Goal: Communication & Community: Ask a question

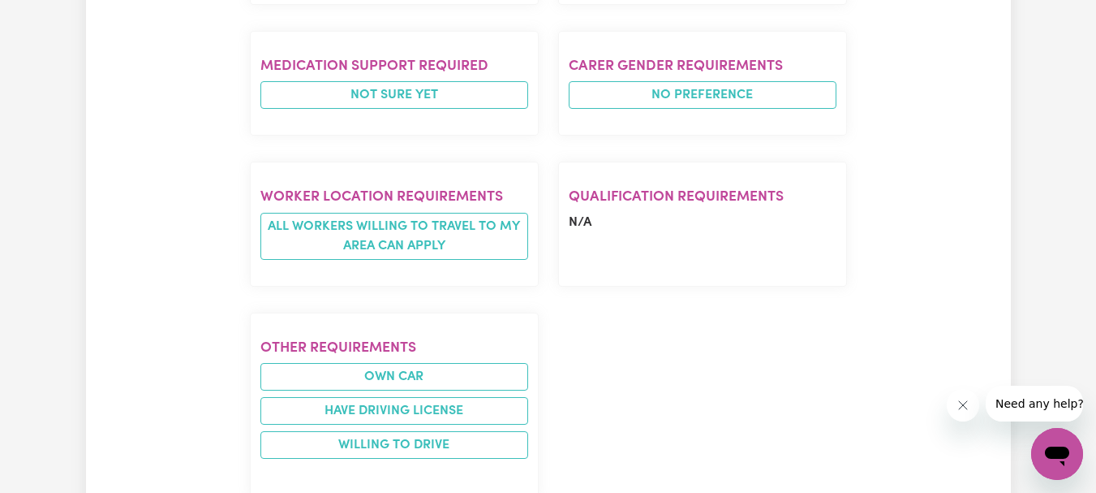
scroll to position [1055, 0]
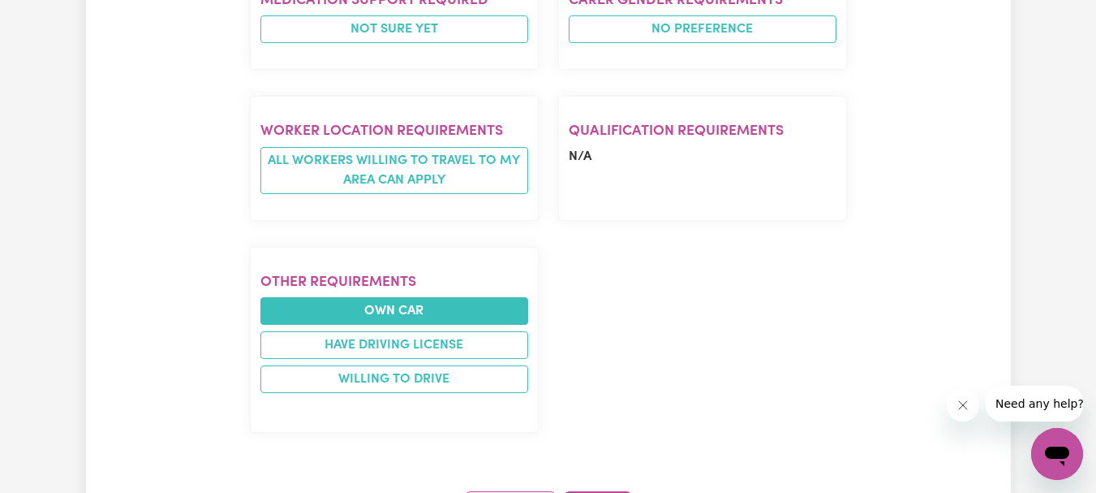
click at [382, 297] on li "Own Car" at bounding box center [394, 311] width 268 height 28
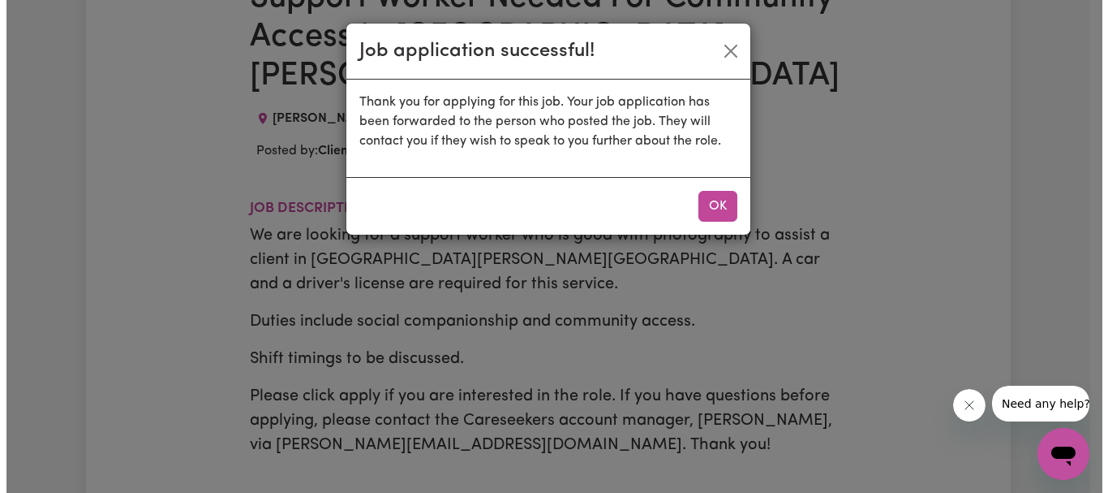
scroll to position [0, 0]
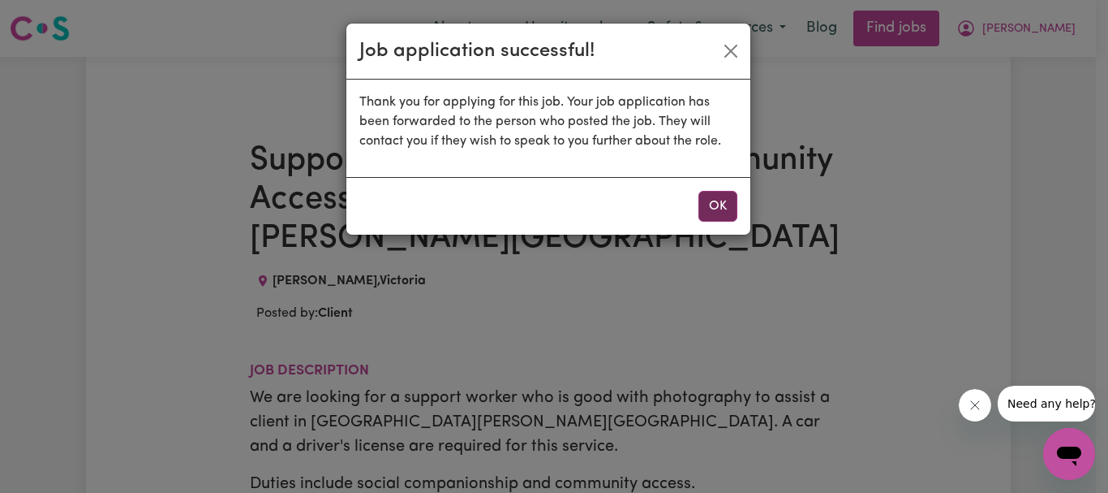
click at [723, 204] on button "OK" at bounding box center [718, 206] width 39 height 31
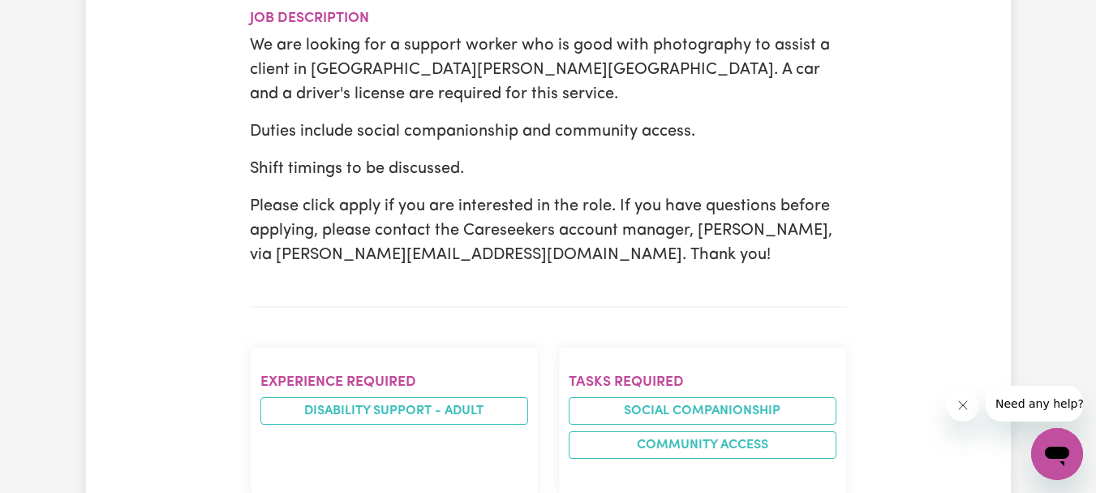
scroll to position [280, 0]
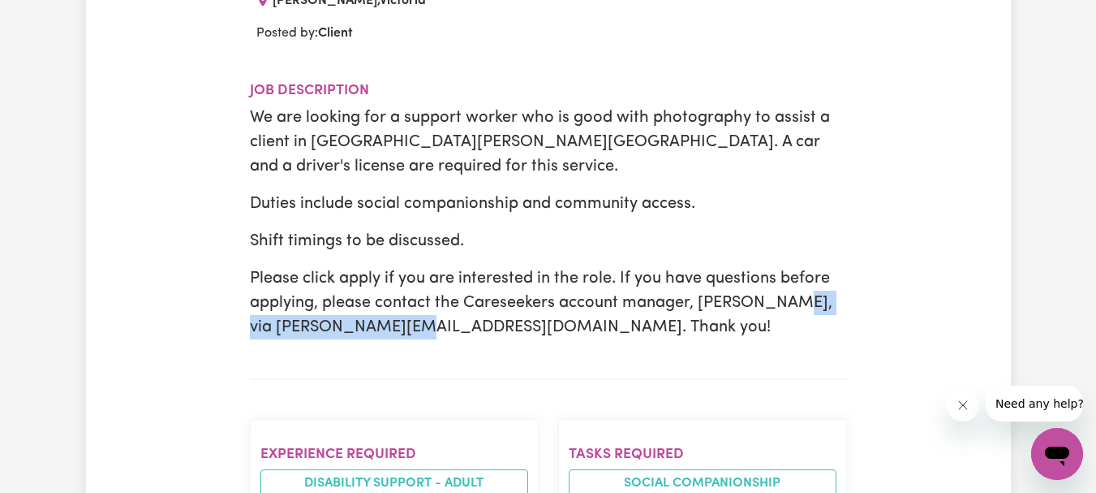
drag, startPoint x: 455, startPoint y: 263, endPoint x: 253, endPoint y: 260, distance: 202.1
click at [253, 266] on p "Please click apply if you are interested in the role. If you have questions bef…" at bounding box center [548, 302] width 597 height 73
copy p "[PERSON_NAME][EMAIL_ADDRESS][DOMAIN_NAME]"
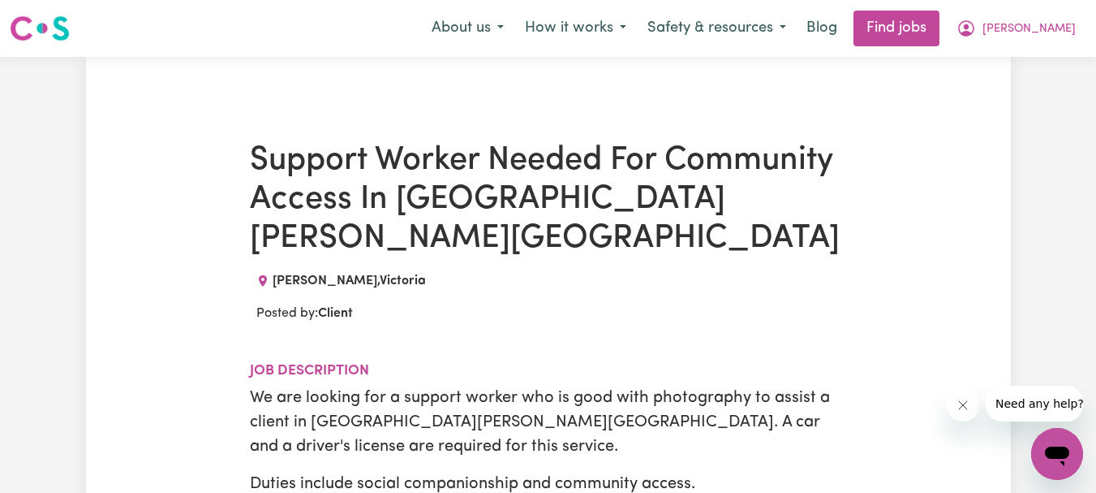
click at [588, 271] on div "[PERSON_NAME][GEOGRAPHIC_DATA]" at bounding box center [548, 280] width 597 height 19
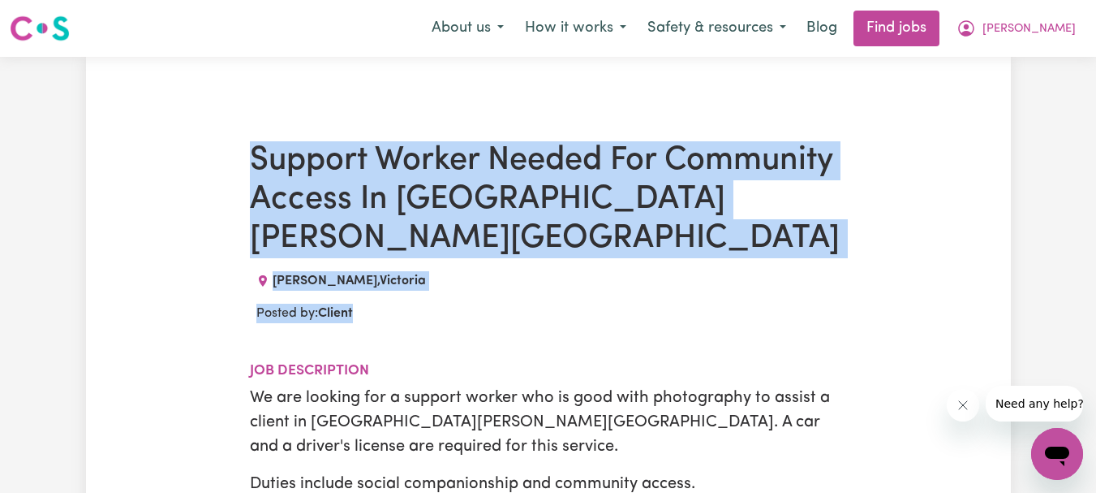
drag, startPoint x: 373, startPoint y: 281, endPoint x: 253, endPoint y: 161, distance: 169.3
copy div "Support Worker Needed For Community Access In [PERSON_NAME] [GEOGRAPHIC_DATA][P…"
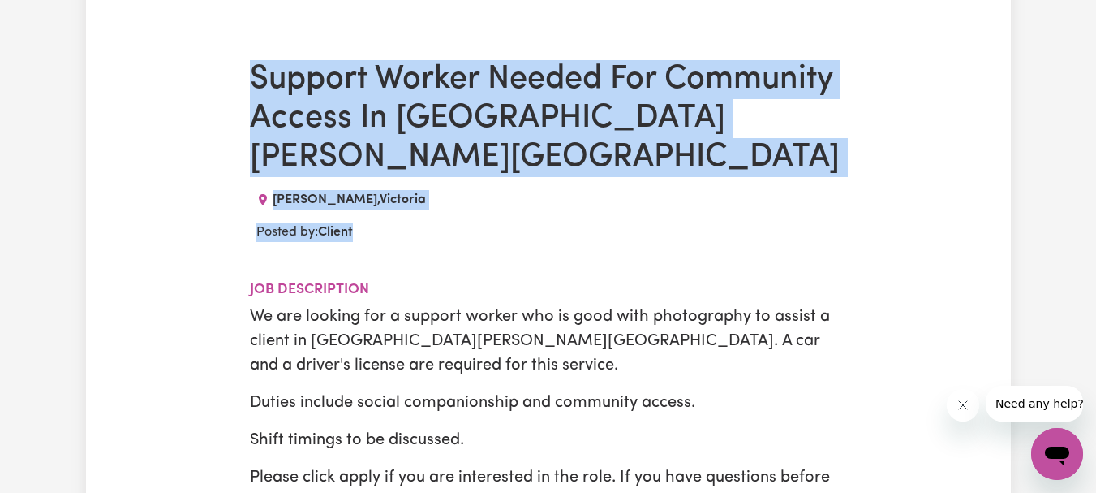
scroll to position [4, 0]
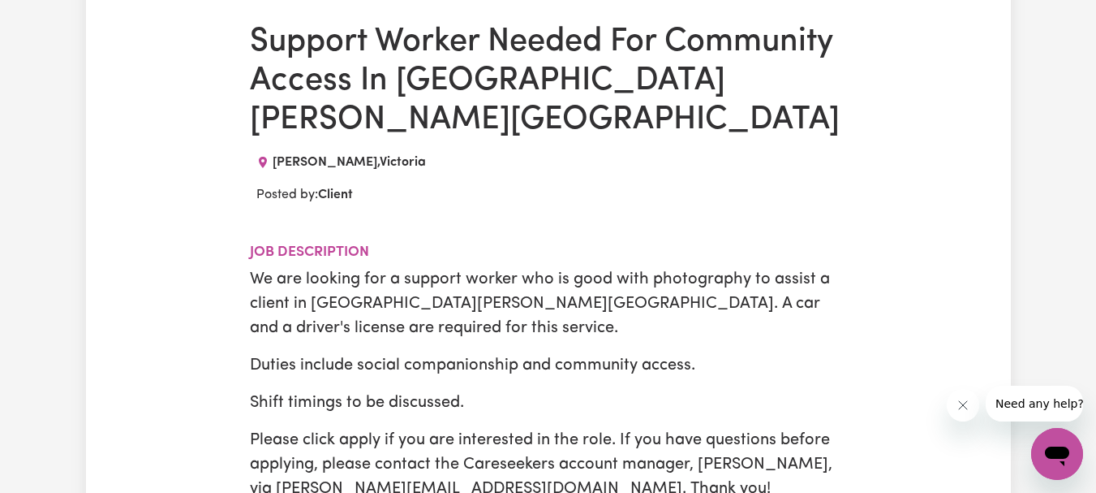
scroll to position [0, 0]
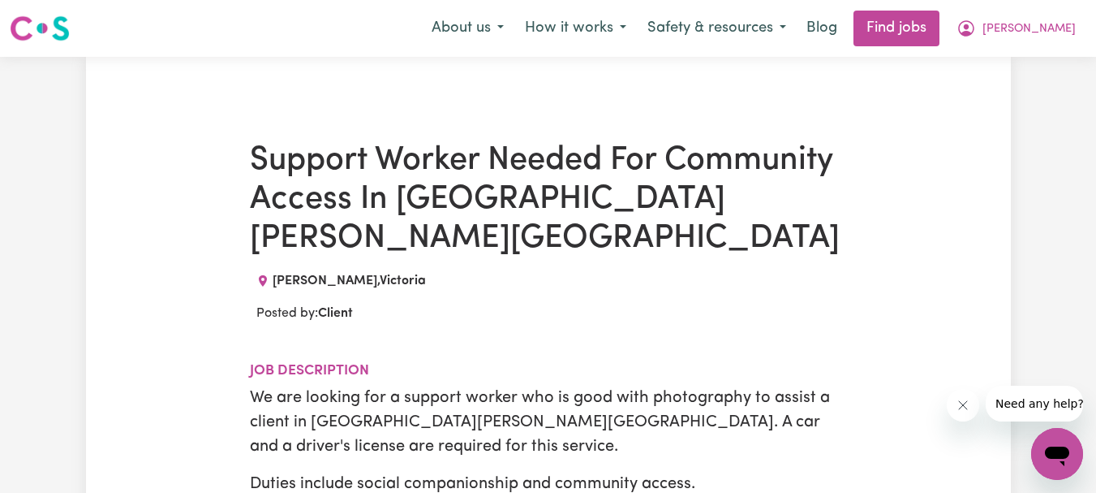
drag, startPoint x: 792, startPoint y: 272, endPoint x: 753, endPoint y: 253, distance: 43.2
drag, startPoint x: 1035, startPoint y: 192, endPoint x: 662, endPoint y: 260, distance: 379.6
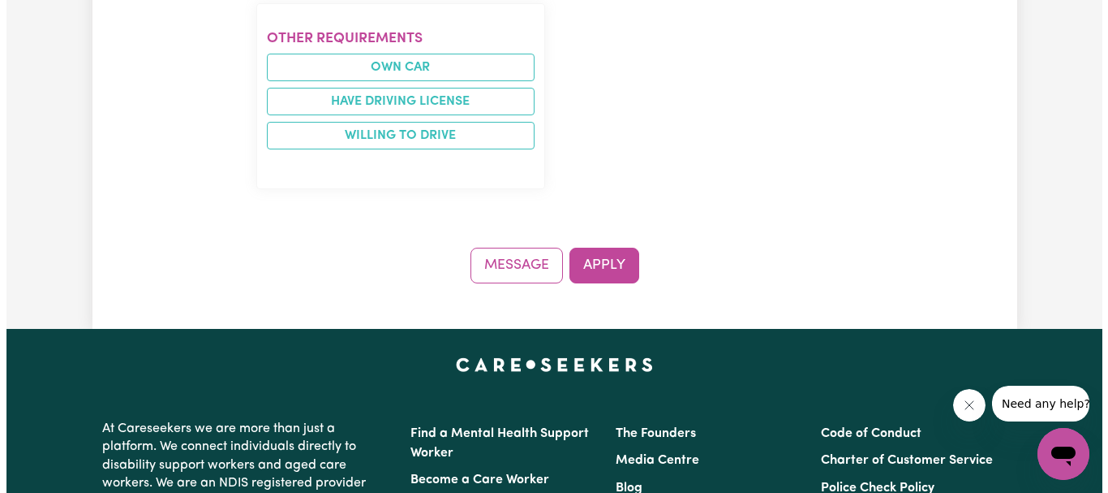
scroll to position [1380, 0]
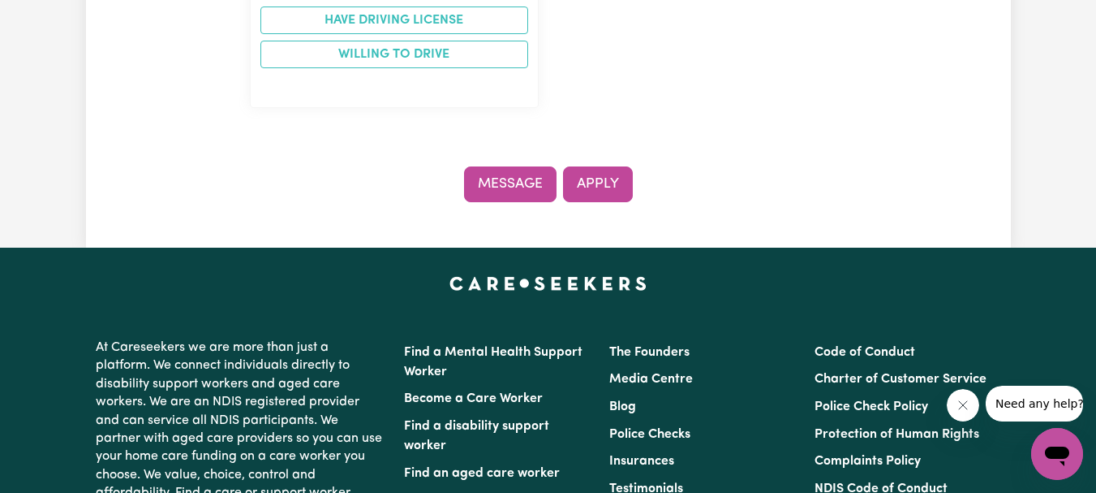
click at [513, 166] on button "Message" at bounding box center [510, 184] width 93 height 36
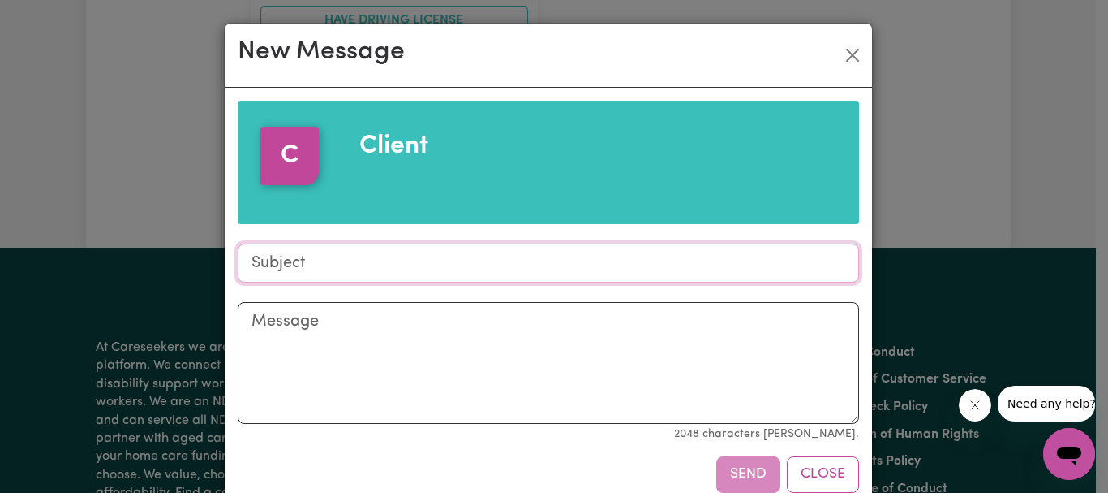
click at [452, 260] on input "Subject" at bounding box center [549, 262] width 622 height 39
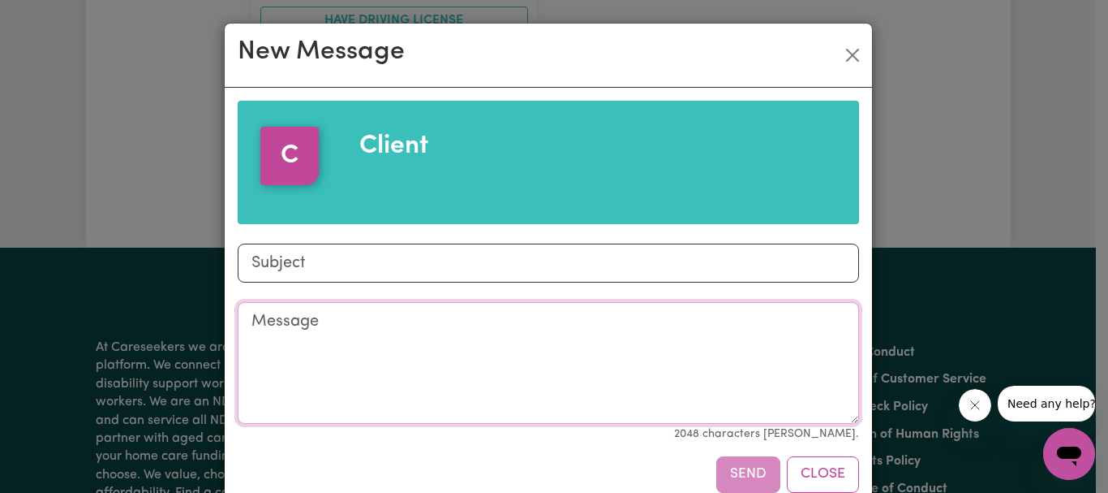
click at [475, 341] on textarea "Message" at bounding box center [549, 363] width 622 height 122
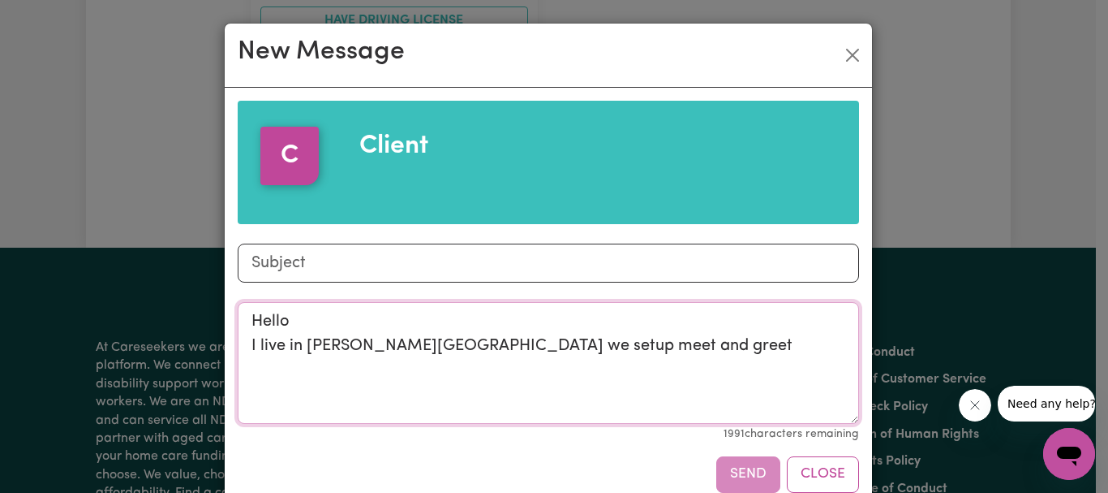
type textarea "Hello I live in [PERSON_NAME][GEOGRAPHIC_DATA] we setup meet and greet"
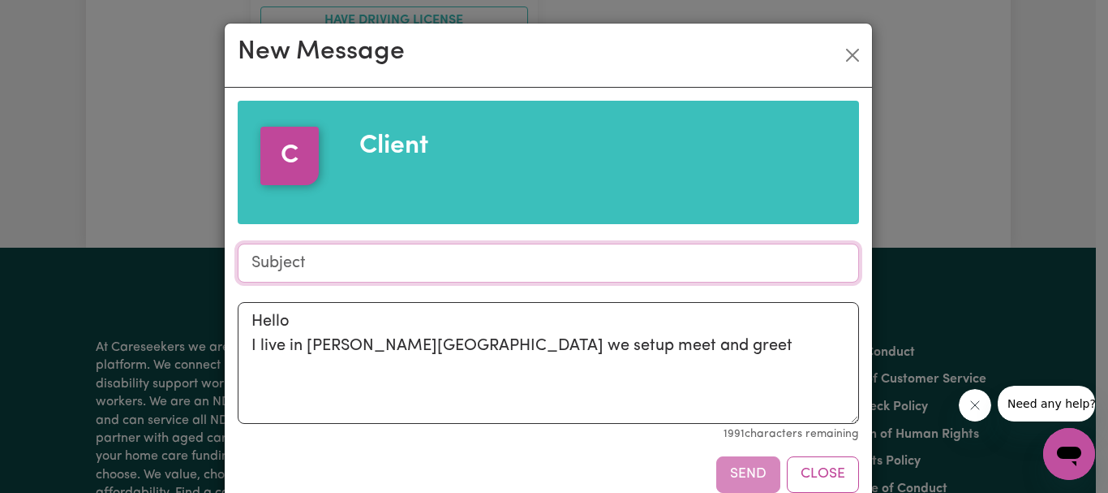
click at [507, 269] on input "Subject" at bounding box center [549, 262] width 622 height 39
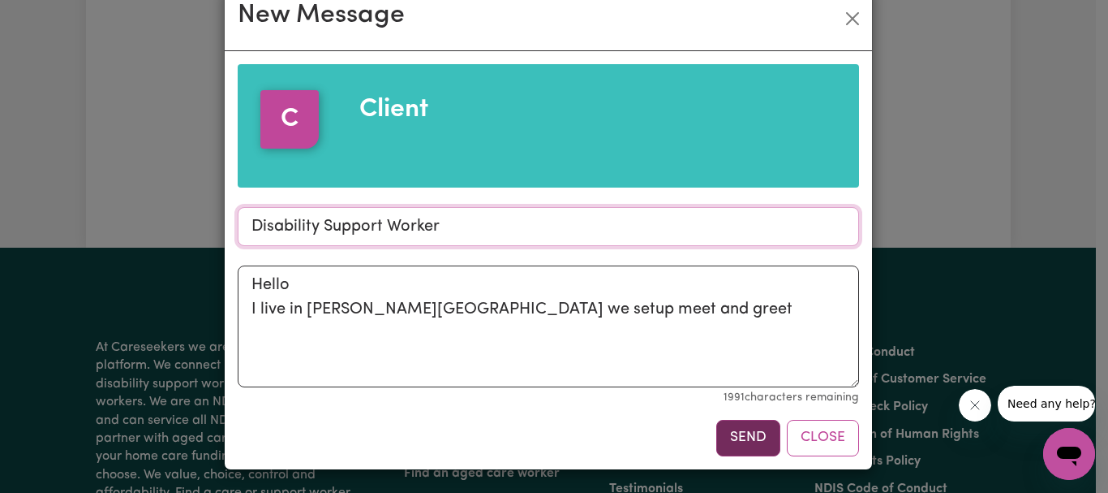
type input "Disability Support Worker"
click at [738, 443] on button "Send" at bounding box center [749, 438] width 64 height 36
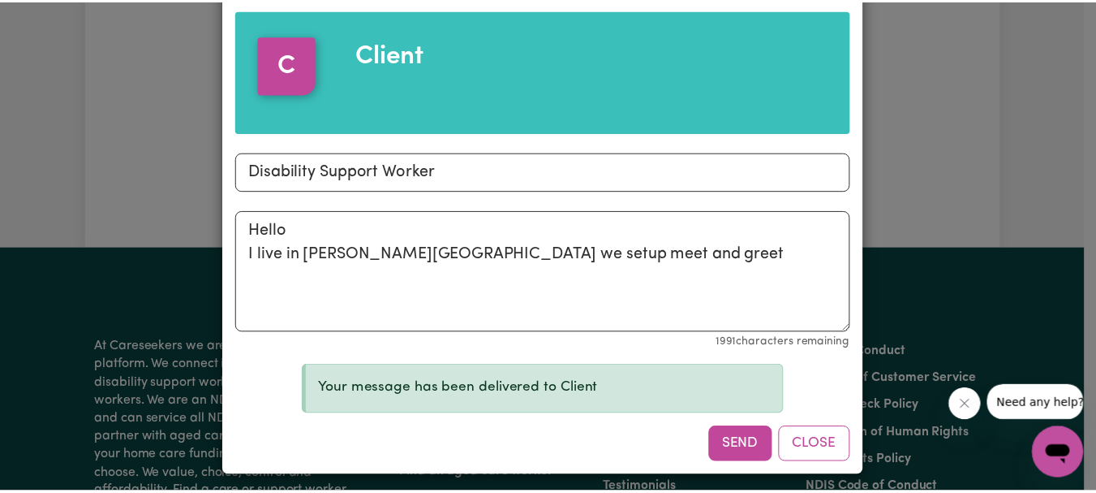
scroll to position [98, 0]
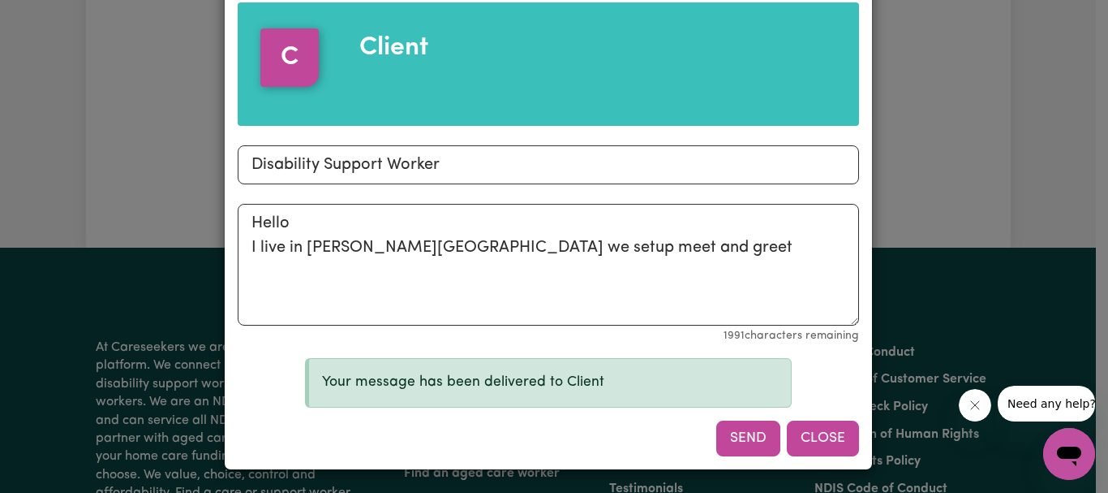
click at [813, 442] on button "Close" at bounding box center [823, 438] width 72 height 36
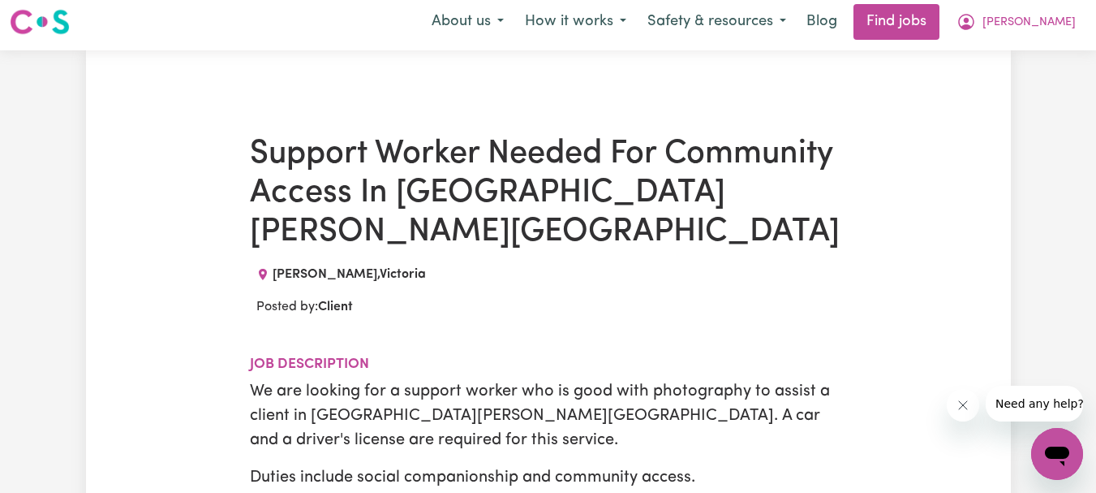
scroll to position [0, 0]
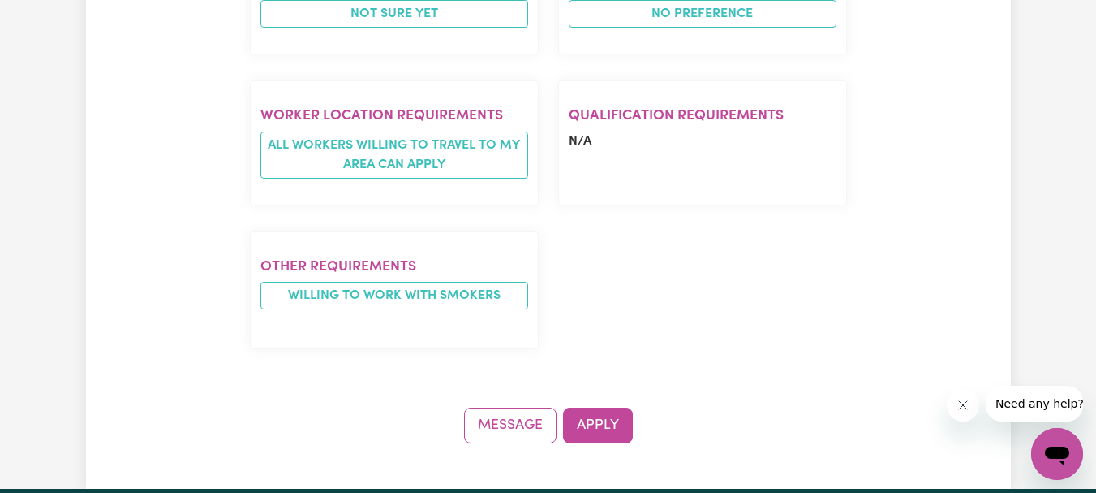
scroll to position [1461, 0]
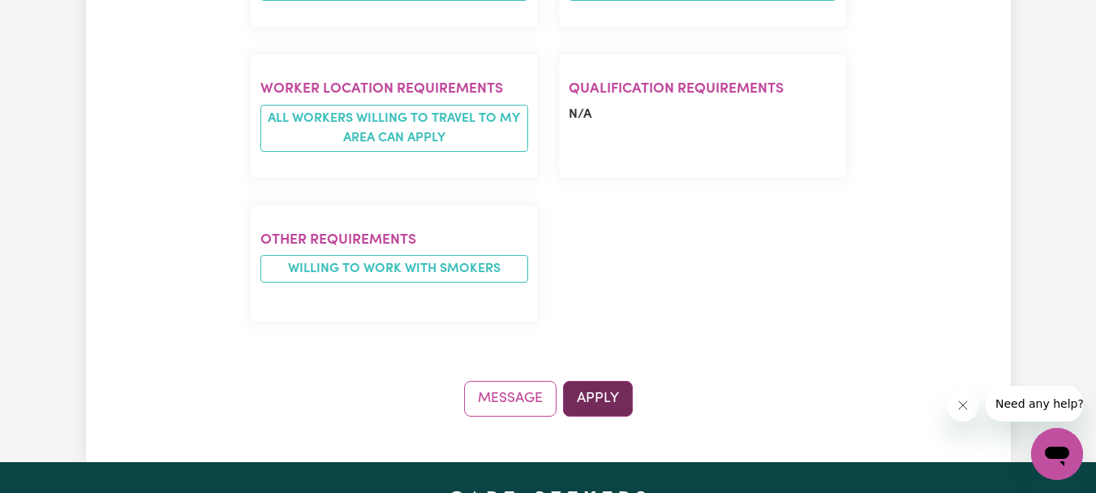
click at [607, 381] on button "Apply" at bounding box center [598, 399] width 70 height 36
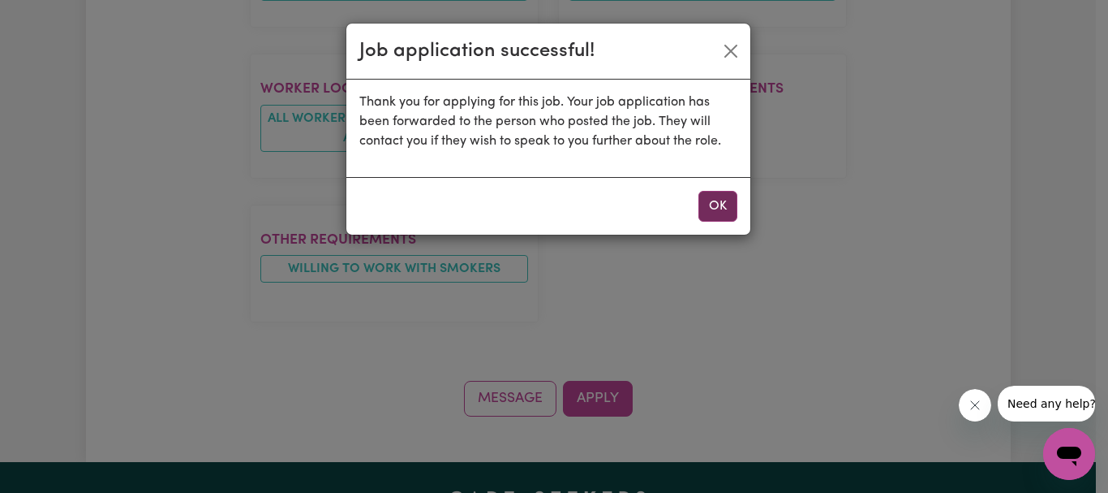
click at [716, 202] on button "OK" at bounding box center [718, 206] width 39 height 31
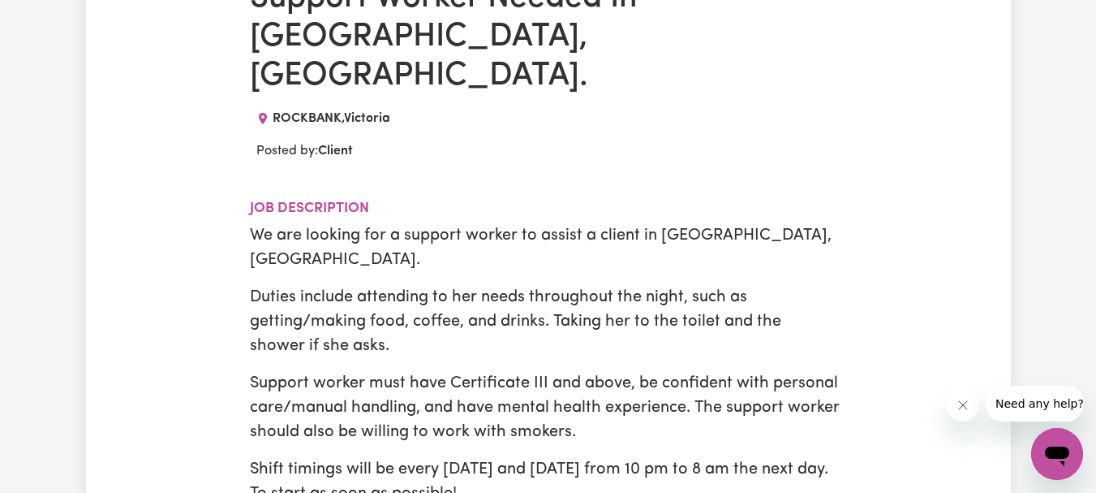
scroll to position [0, 0]
